Goal: Task Accomplishment & Management: Manage account settings

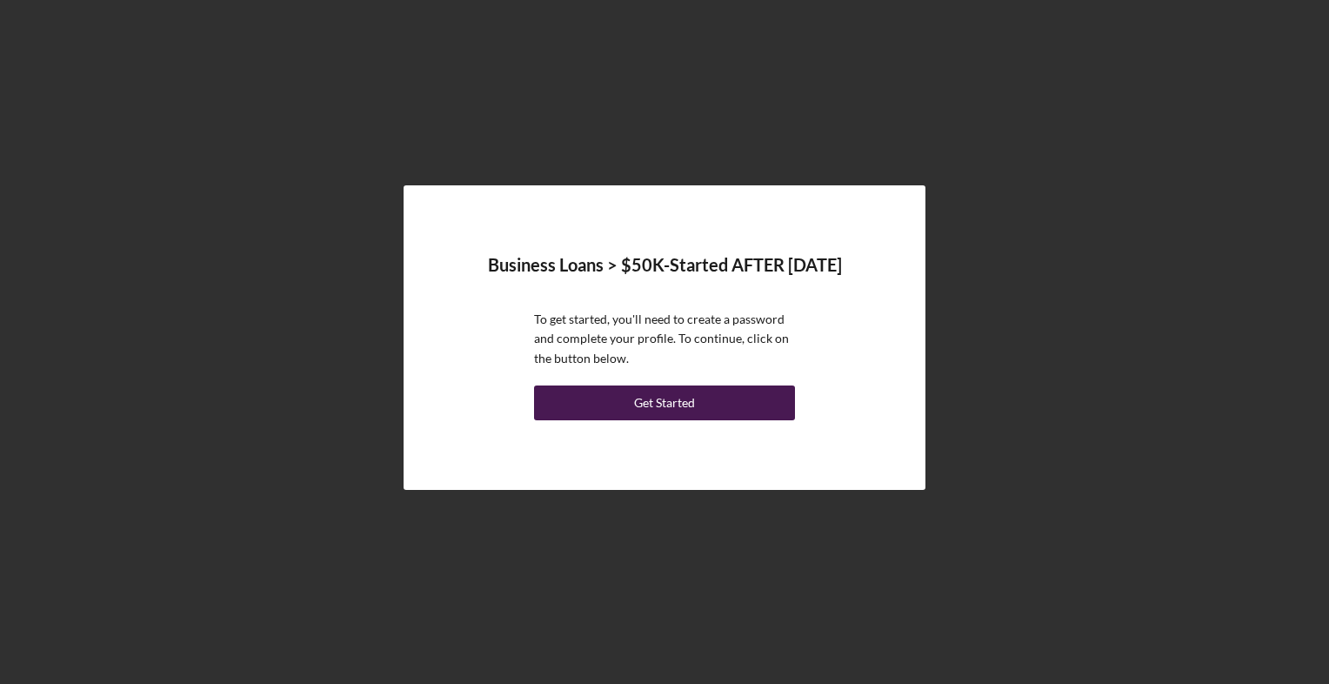
click at [713, 398] on button "Get Started" at bounding box center [664, 402] width 261 height 35
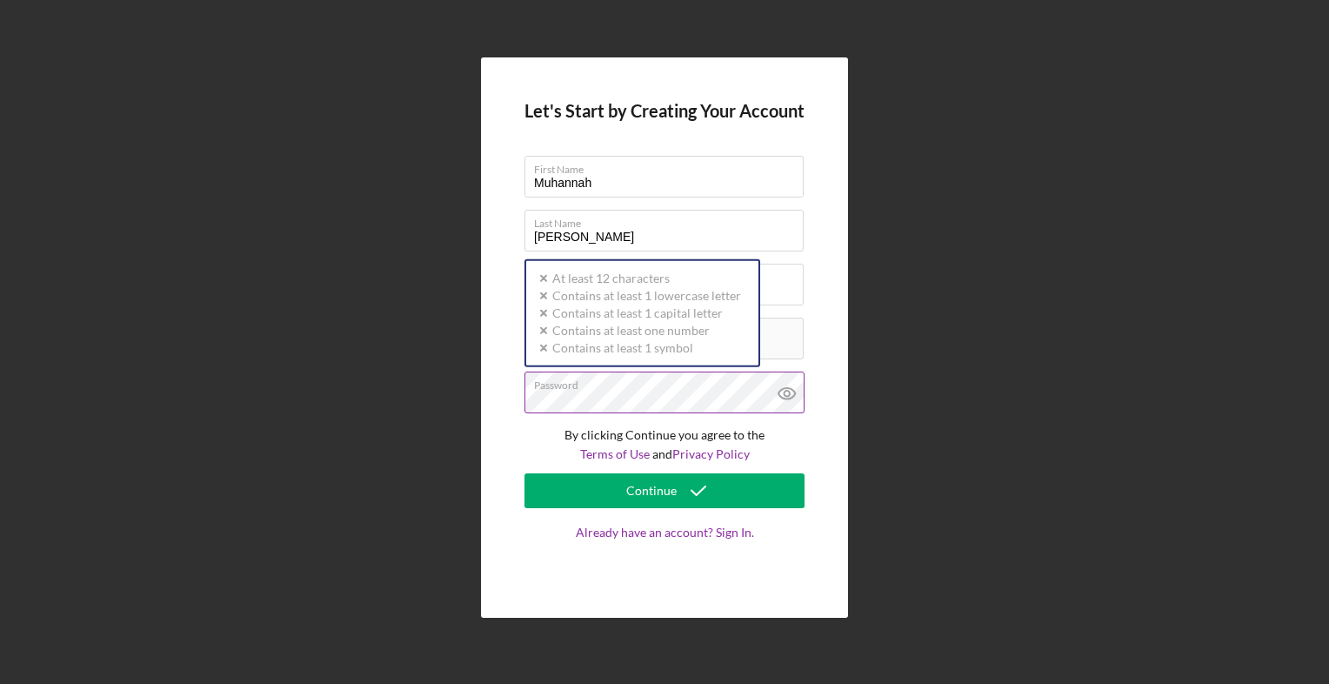
click at [579, 384] on div "Password Icon/icon-validation-no At least 12 characters Icon/icon-validation-no…" at bounding box center [664, 392] width 280 height 43
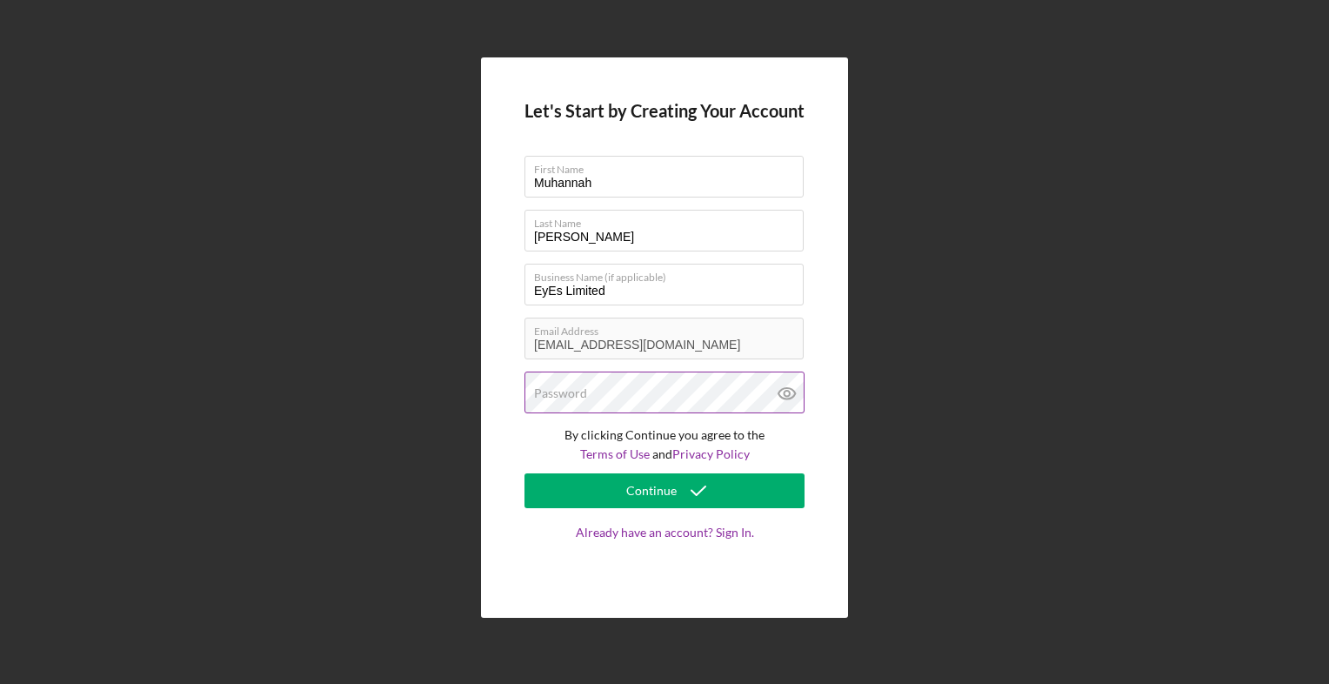
click at [619, 390] on div "Password" at bounding box center [664, 392] width 280 height 43
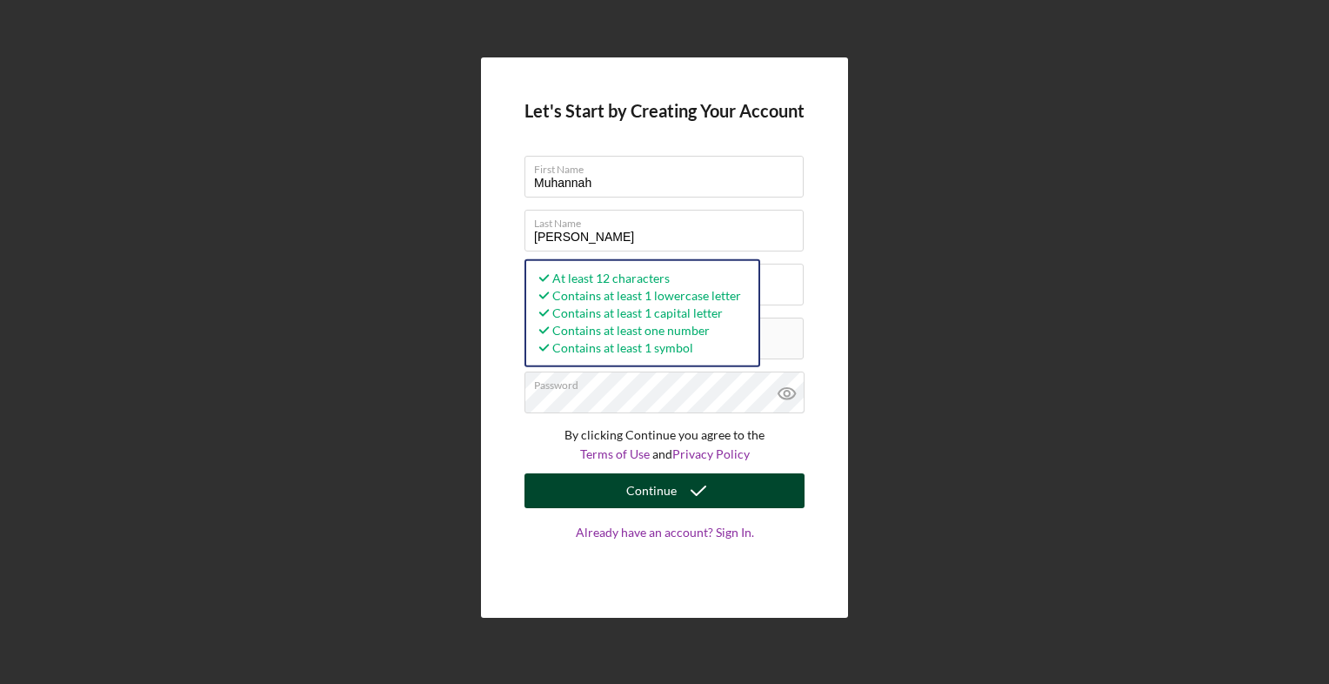
click at [654, 500] on div "Continue" at bounding box center [651, 490] width 50 height 35
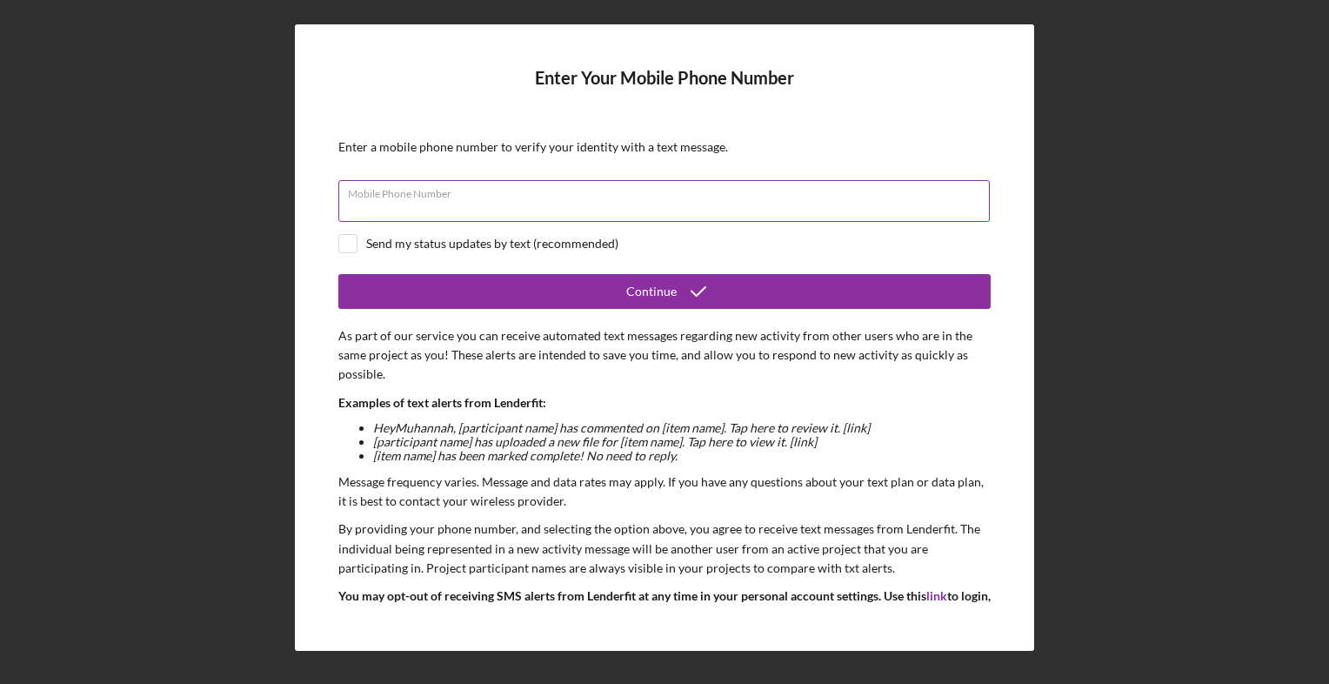
click at [508, 210] on input "Mobile Phone Number" at bounding box center [663, 201] width 651 height 42
type input "[PHONE_NUMBER]"
click at [350, 245] on input "checkbox" at bounding box center [347, 243] width 17 height 17
checkbox input "true"
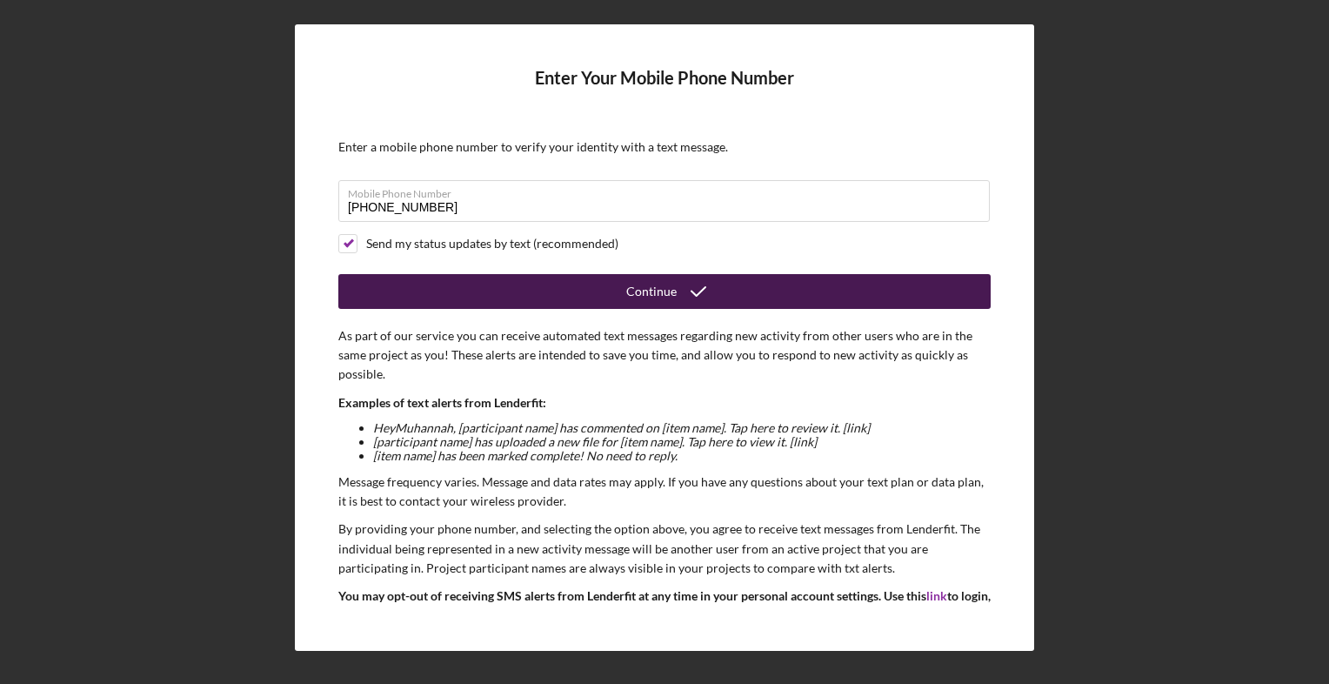
click at [511, 292] on button "Continue" at bounding box center [664, 291] width 652 height 35
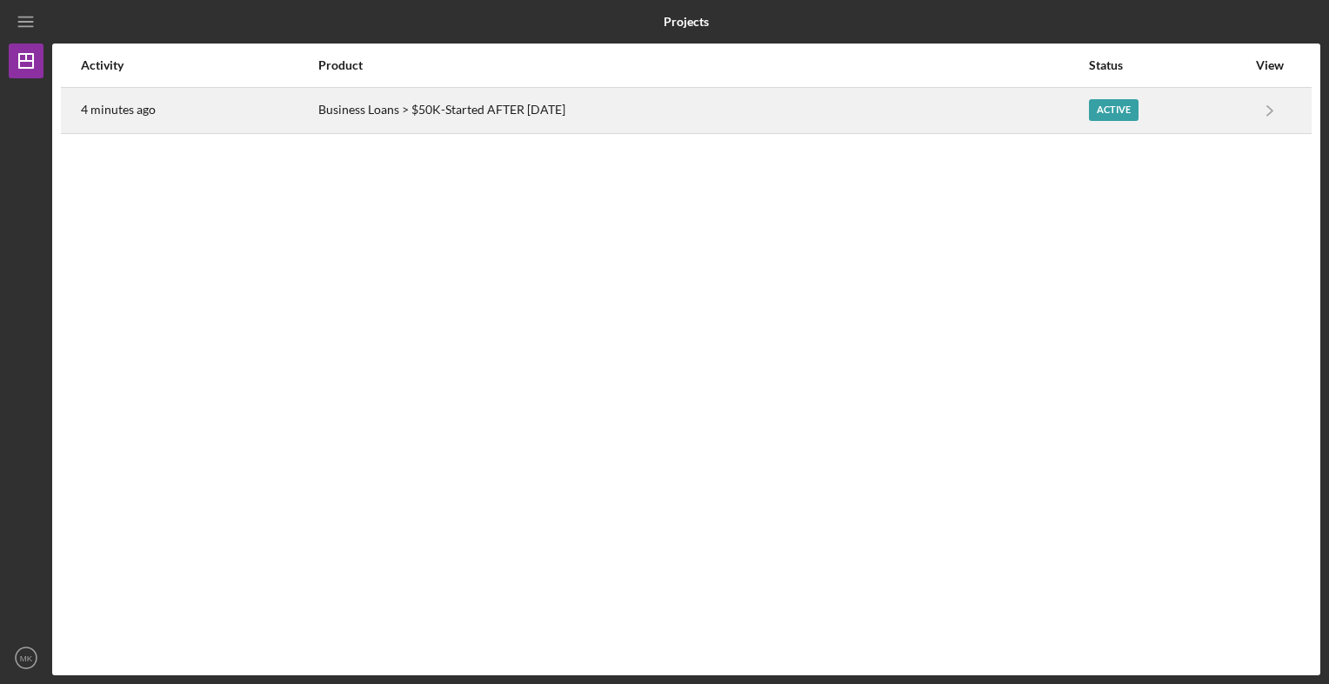
click at [567, 99] on div "Business Loans > $50K-Started AFTER [DATE]" at bounding box center [702, 110] width 769 height 43
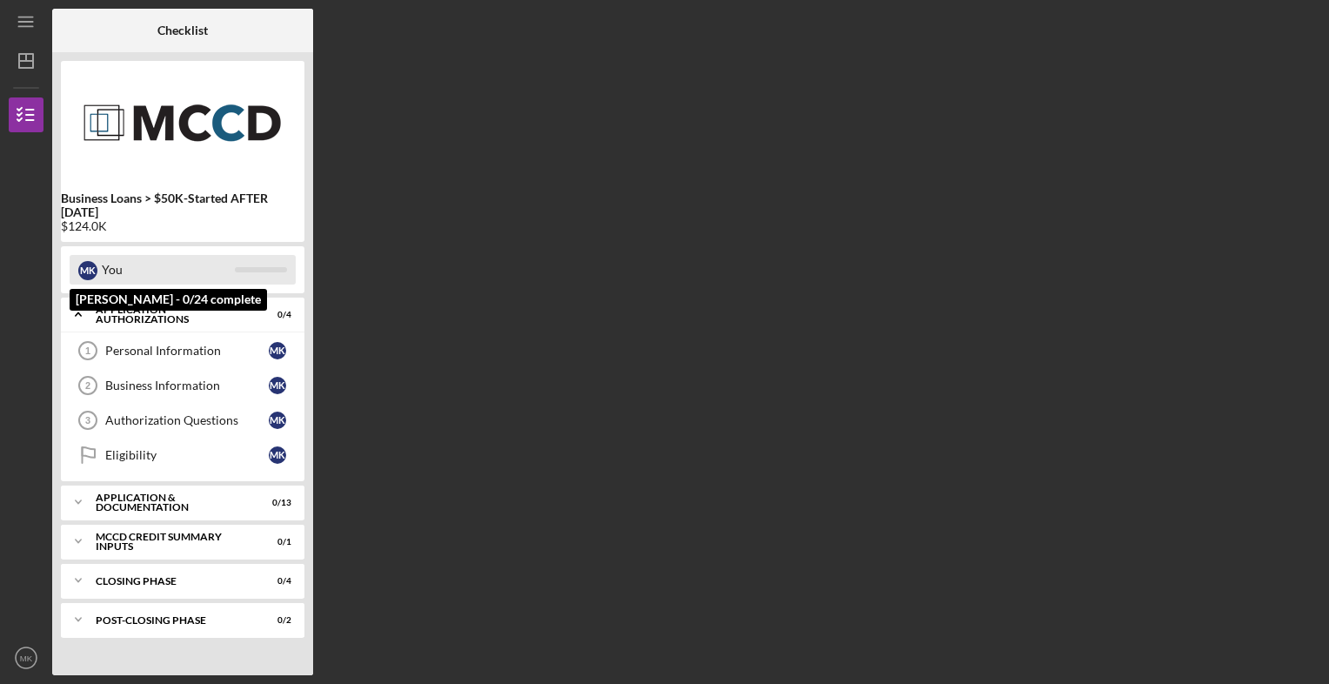
click at [159, 273] on div "You" at bounding box center [168, 270] width 133 height 30
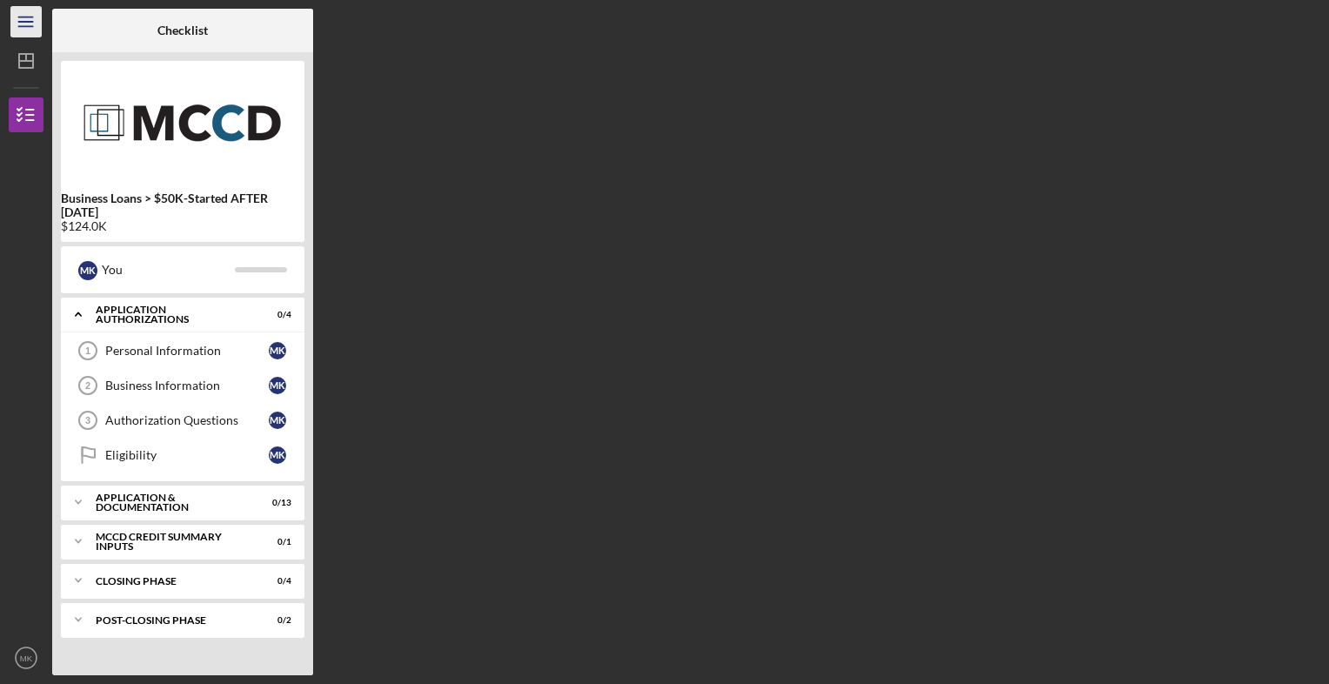
click at [30, 23] on icon "Icon/Menu" at bounding box center [26, 22] width 39 height 39
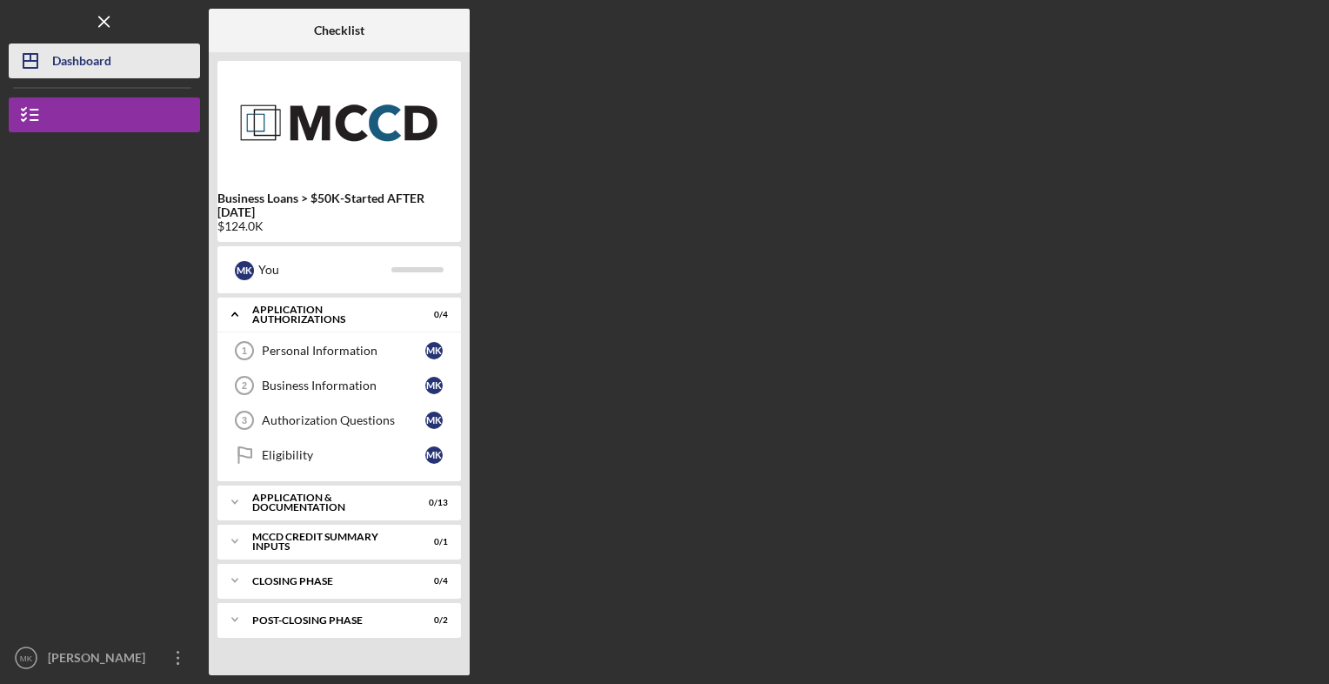
click at [66, 71] on div "Dashboard" at bounding box center [81, 62] width 59 height 39
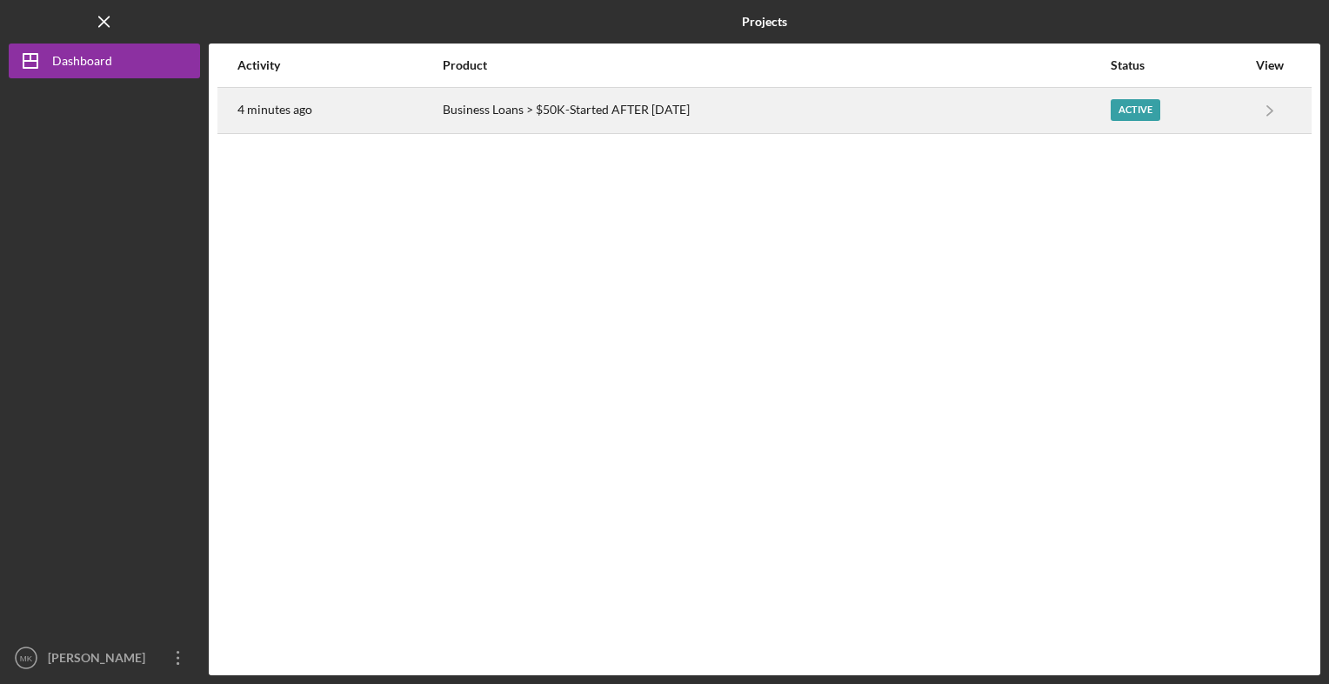
click at [431, 117] on div "4 minutes ago" at bounding box center [339, 110] width 204 height 43
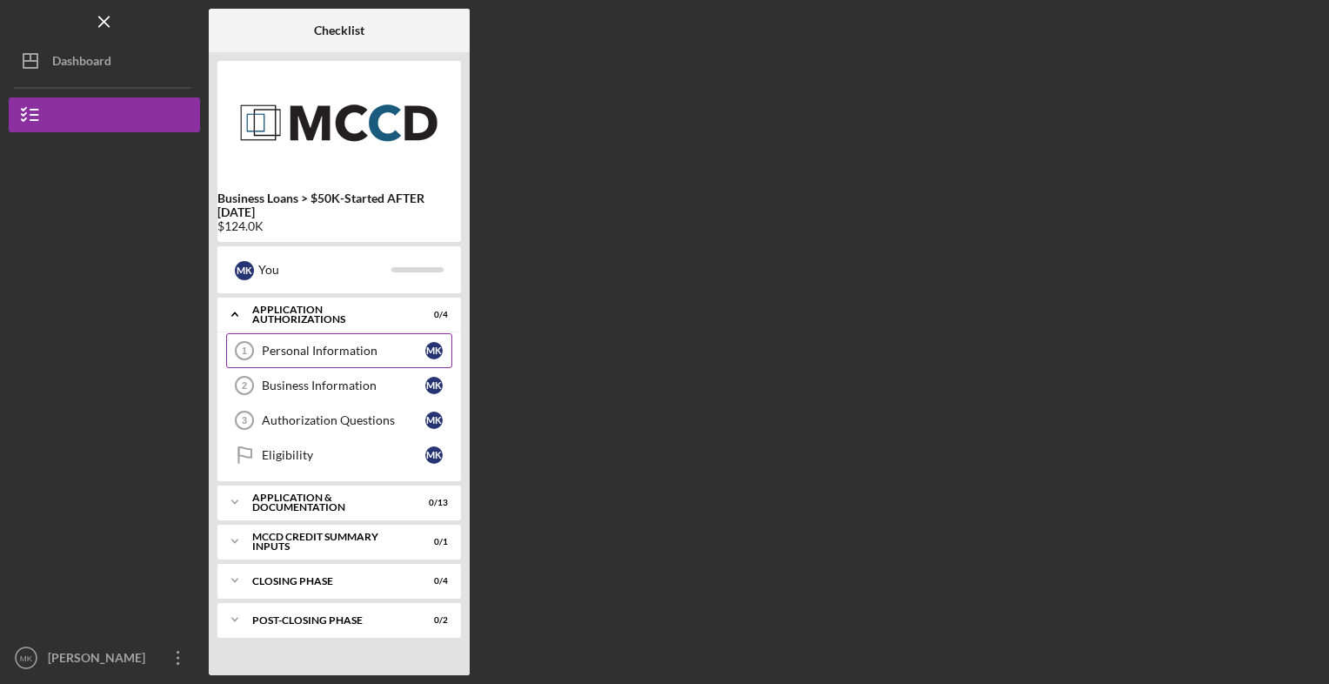
click at [378, 344] on div "Personal Information" at bounding box center [344, 351] width 164 height 14
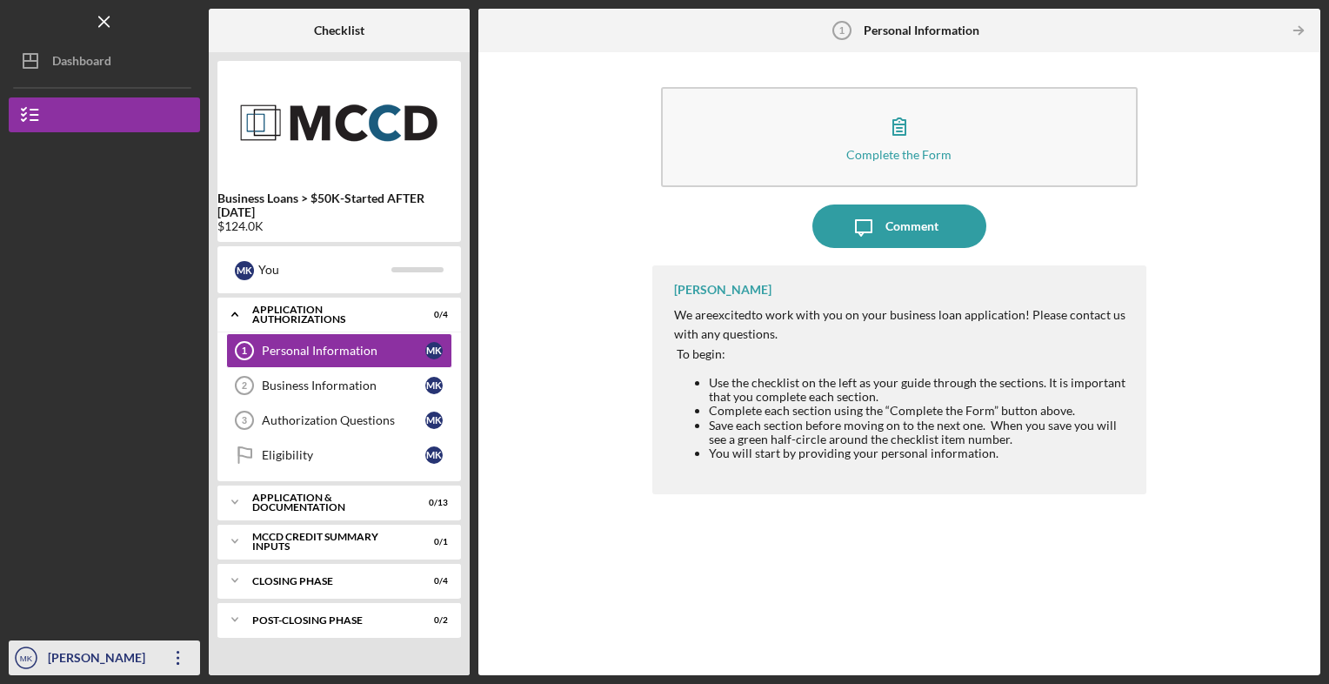
click at [188, 658] on icon "Icon/Overflow" at bounding box center [178, 657] width 43 height 43
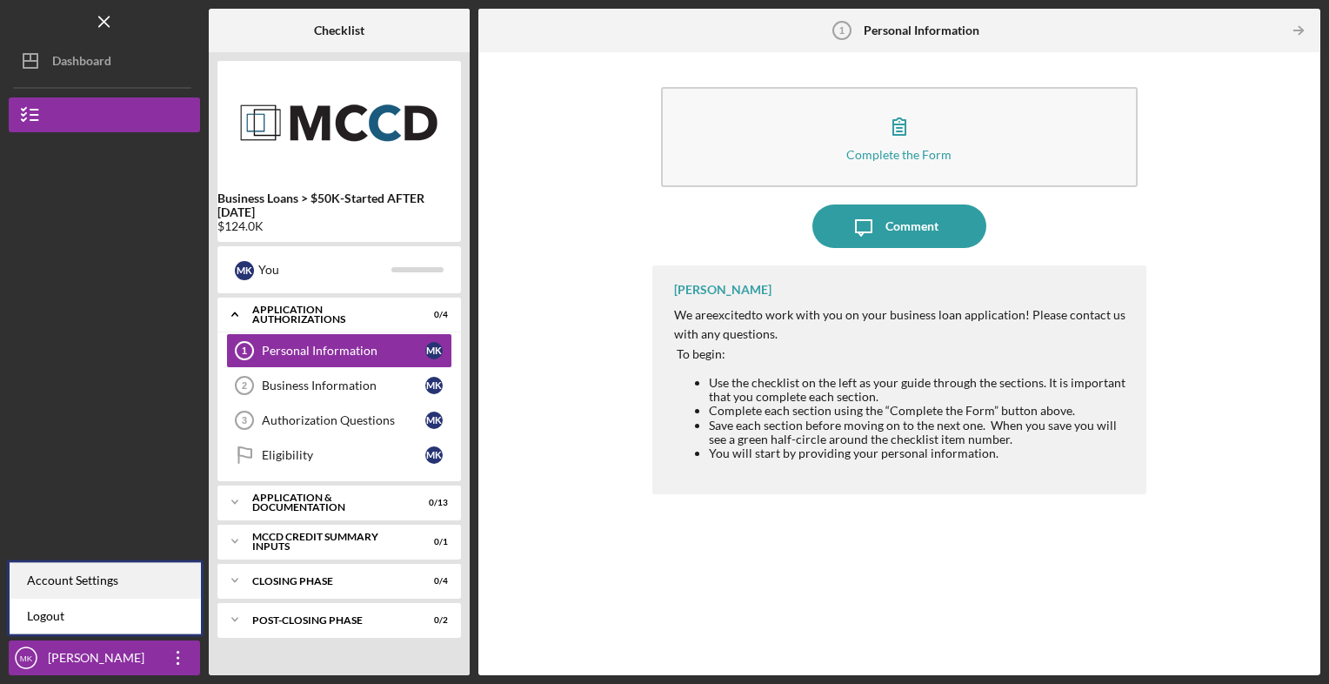
click at [160, 573] on div "Account Settings" at bounding box center [105, 581] width 191 height 36
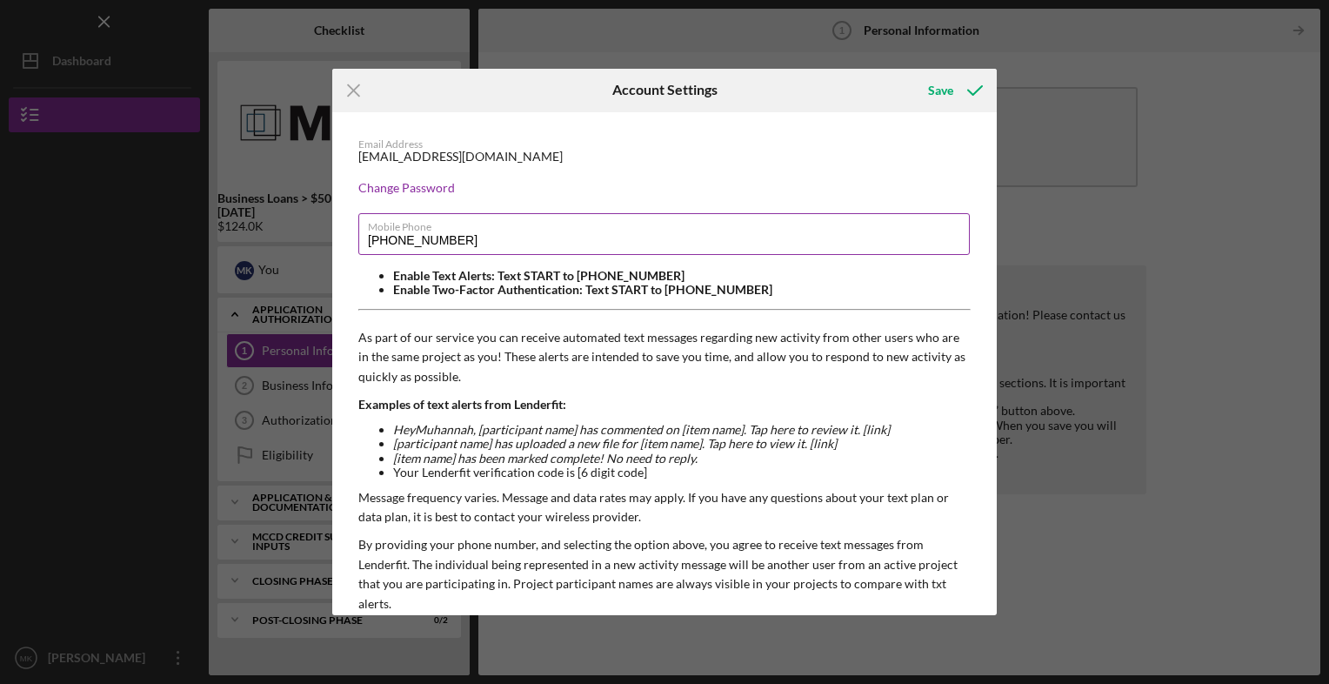
click at [451, 237] on input "[PHONE_NUMBER]" at bounding box center [663, 234] width 611 height 42
click at [514, 242] on input "[PHONE_NUMBER]" at bounding box center [663, 234] width 611 height 42
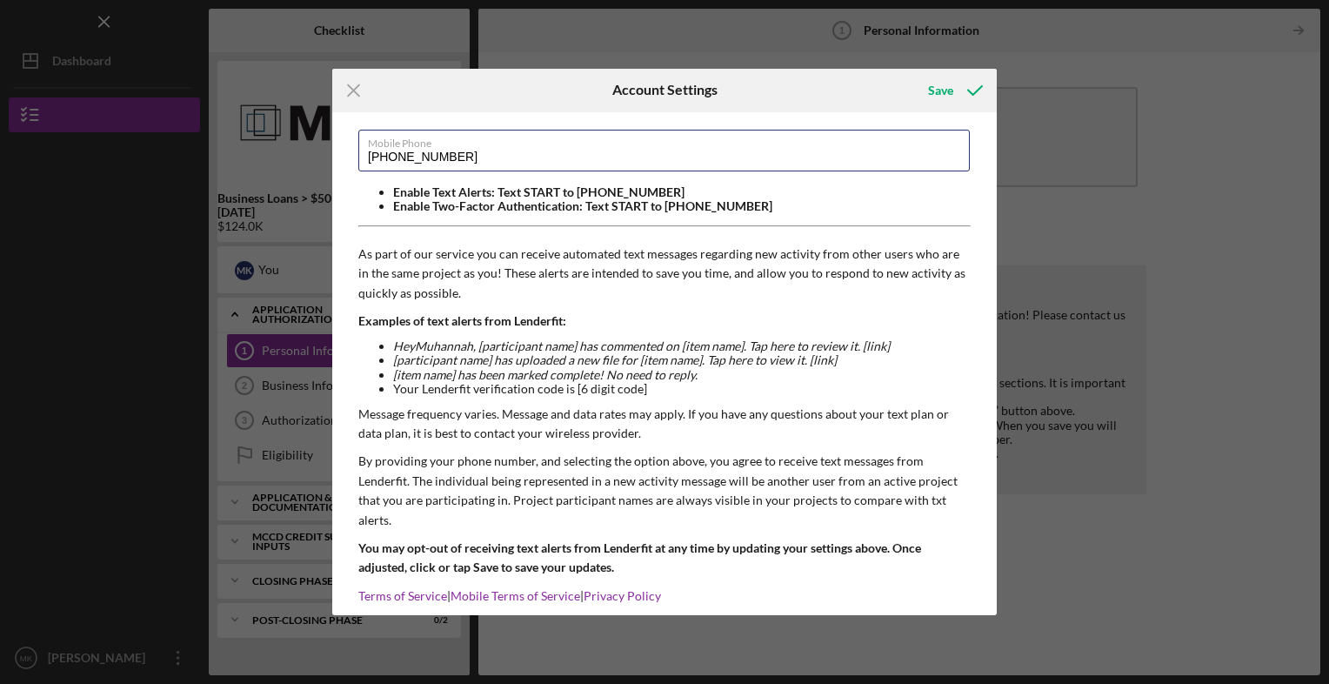
scroll to position [108, 0]
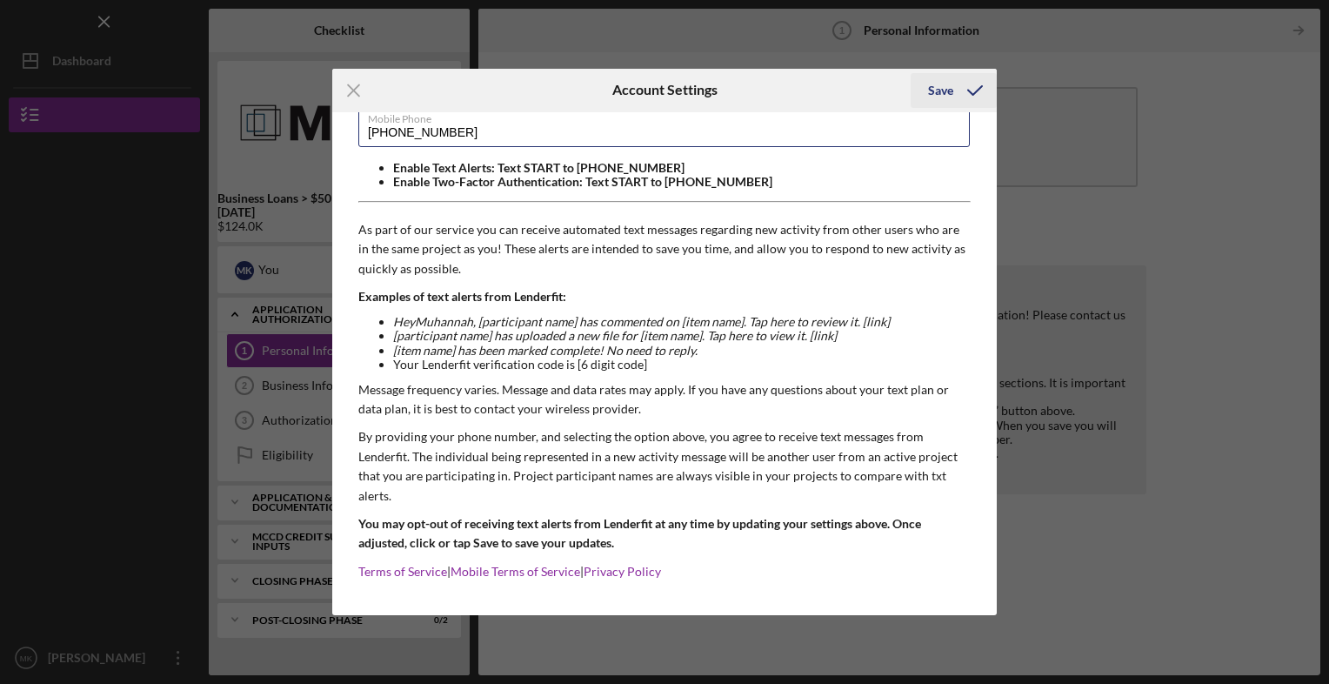
type input "[PHONE_NUMBER]"
click at [976, 89] on icon "submit" at bounding box center [974, 90] width 43 height 43
